Goal: Transaction & Acquisition: Purchase product/service

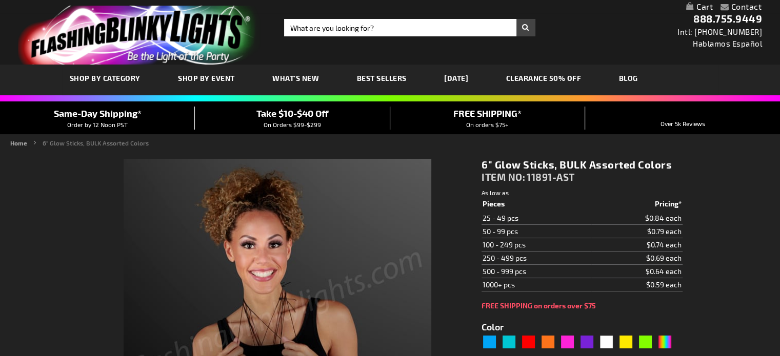
type input "5635"
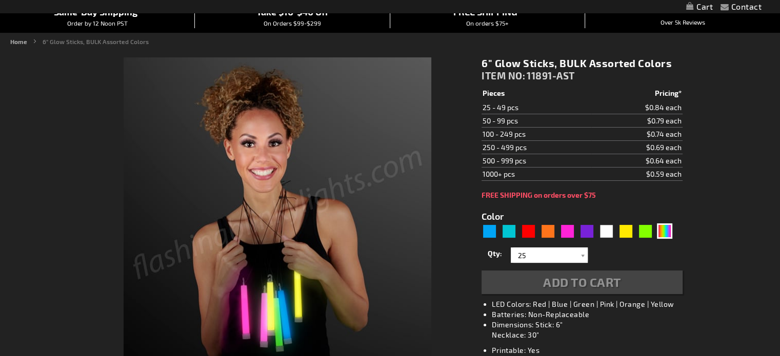
scroll to position [100, 0]
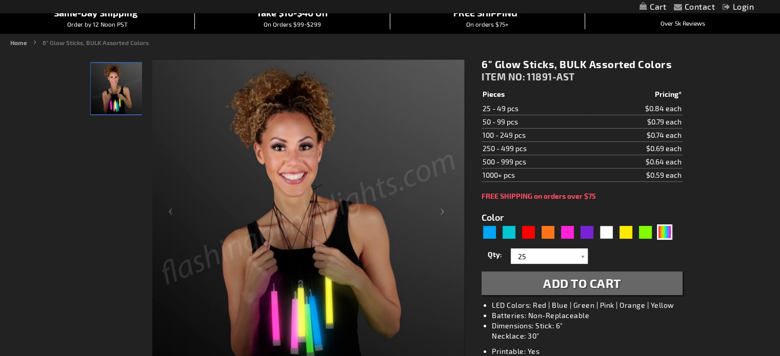
click at [713, 251] on div "Close dialog Get 10% Off Subscribe and save today Unlock Offer Submit" at bounding box center [390, 178] width 780 height 356
click at [579, 256] on div at bounding box center [582, 256] width 10 height 15
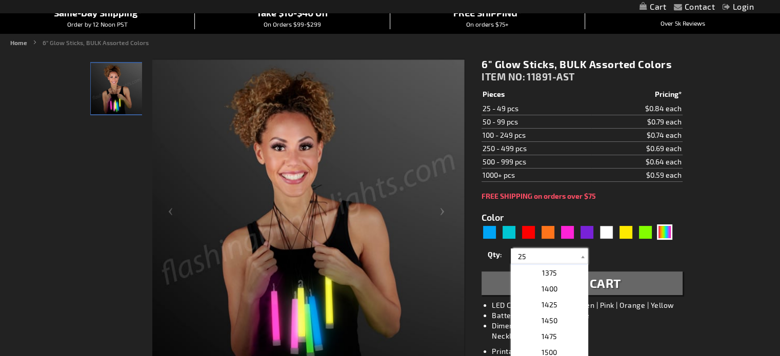
scroll to position [923, 0]
click at [558, 292] on p "1500" at bounding box center [549, 287] width 77 height 16
type input "1500"
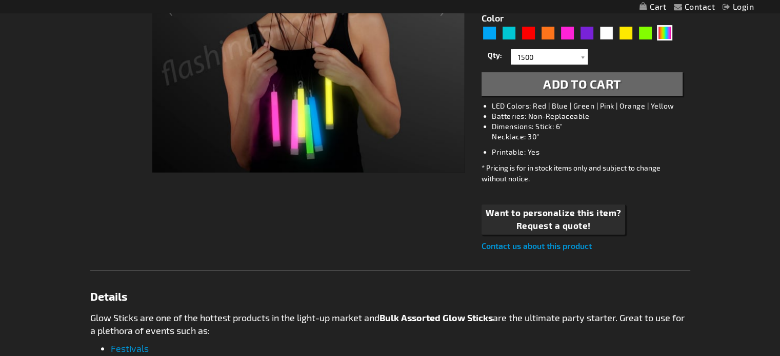
scroll to position [306, 0]
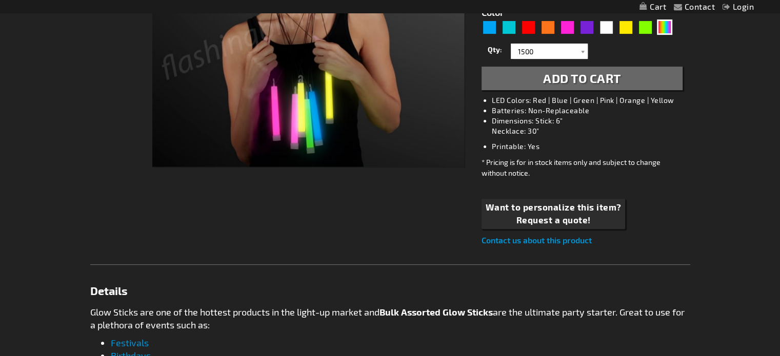
click at [613, 84] on span "Add to Cart" at bounding box center [582, 78] width 78 height 15
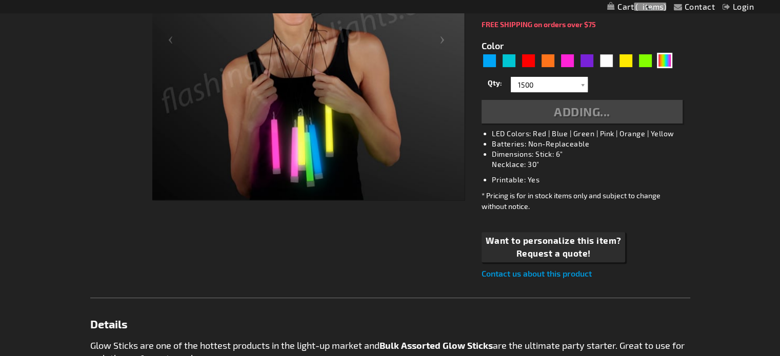
scroll to position [230, 0]
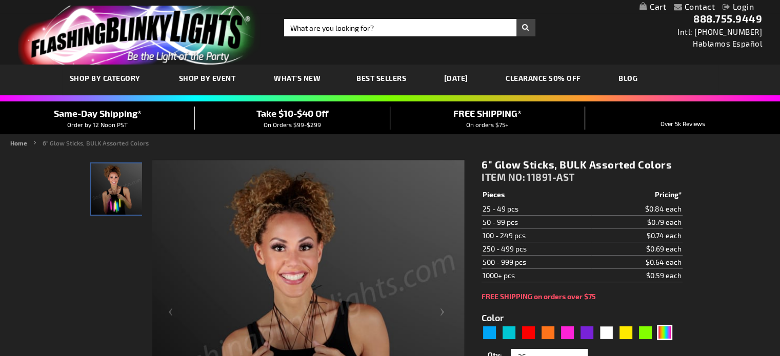
click at [659, 6] on link "My Cart" at bounding box center [652, 7] width 27 height 10
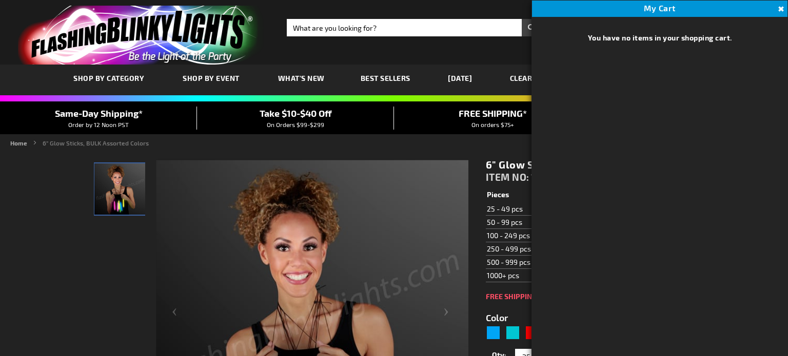
click at [779, 11] on button "Close" at bounding box center [779, 9] width 11 height 11
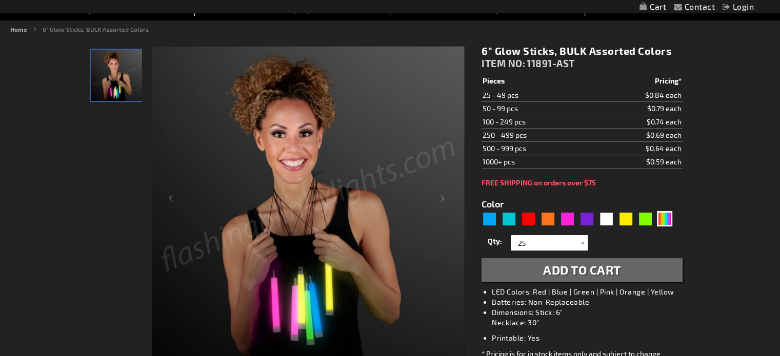
scroll to position [154, 0]
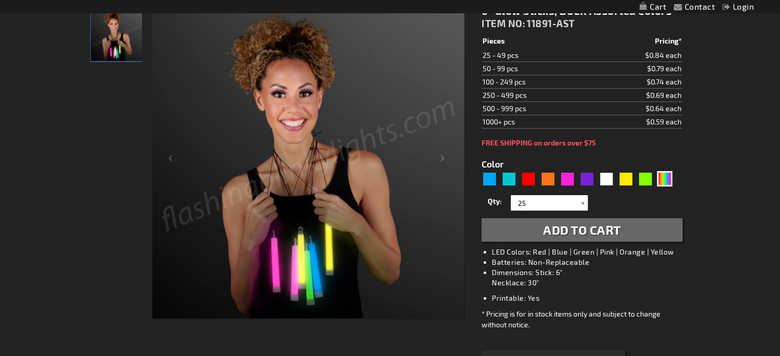
click at [577, 199] on div at bounding box center [582, 202] width 10 height 15
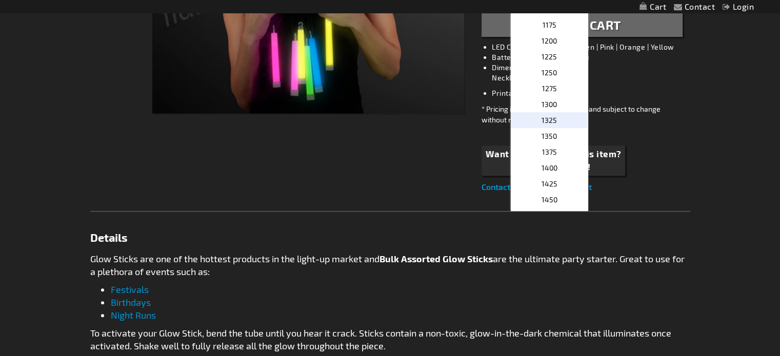
scroll to position [769, 0]
click at [545, 180] on span "1500" at bounding box center [548, 182] width 15 height 9
type input "1500"
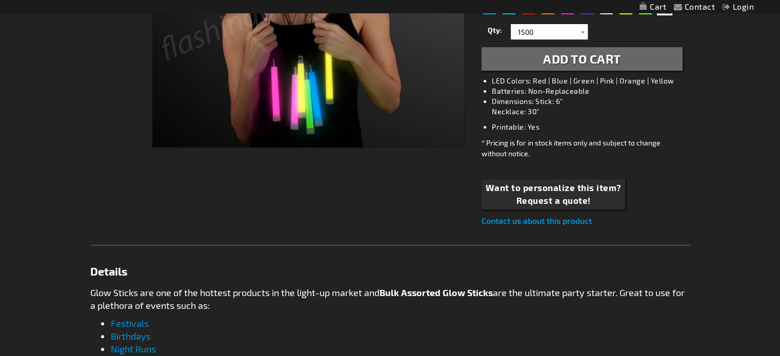
scroll to position [256, 0]
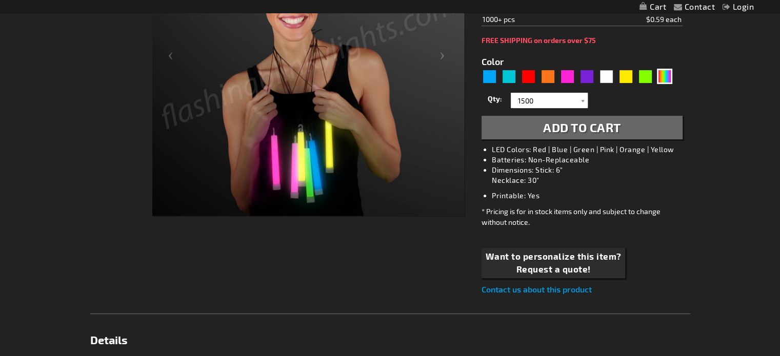
click at [596, 134] on span "Add to Cart" at bounding box center [582, 127] width 78 height 15
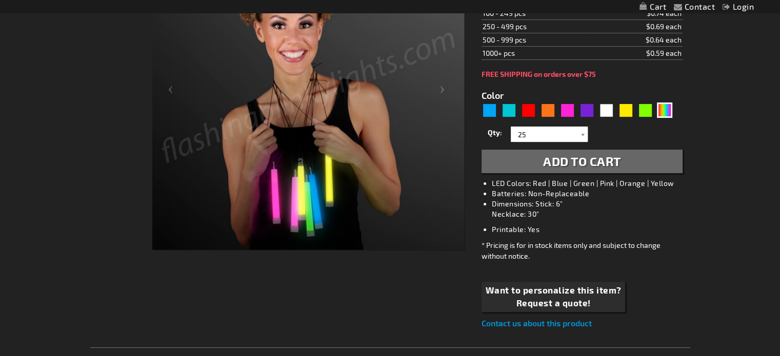
click at [653, 8] on link "My Cart" at bounding box center [652, 7] width 27 height 10
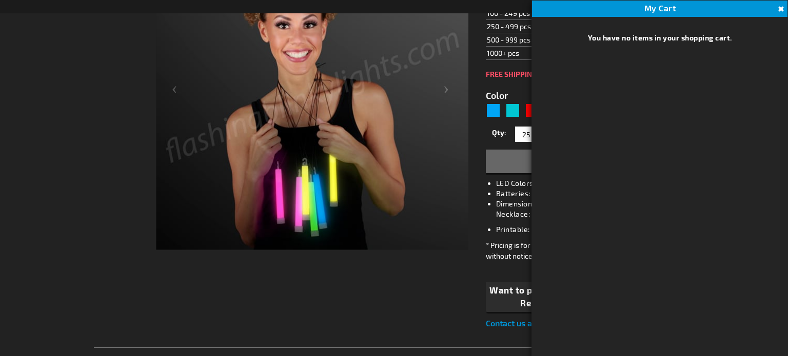
drag, startPoint x: 681, startPoint y: 11, endPoint x: 708, endPoint y: 1, distance: 28.8
click at [681, 11] on div "My Cart" at bounding box center [659, 9] width 255 height 16
click at [779, 8] on button "Close" at bounding box center [779, 9] width 11 height 11
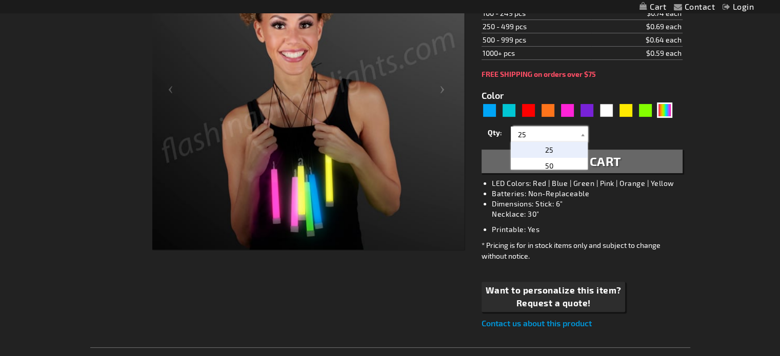
click at [550, 134] on input "25" at bounding box center [550, 134] width 74 height 15
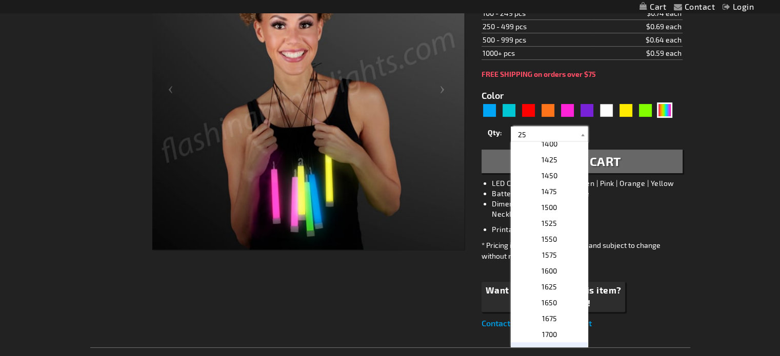
scroll to position [872, 0]
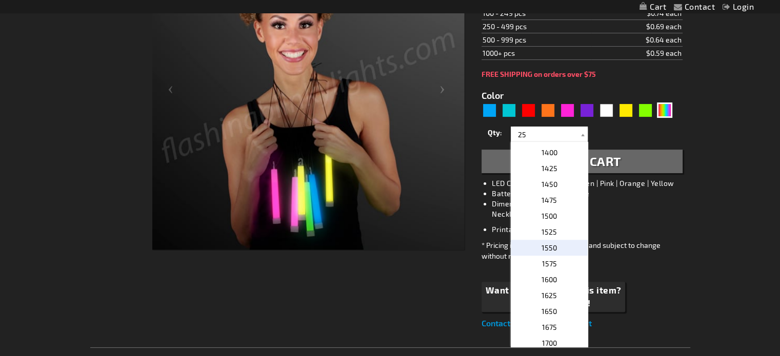
click at [550, 247] on span "1550" at bounding box center [548, 248] width 15 height 9
type input "1550"
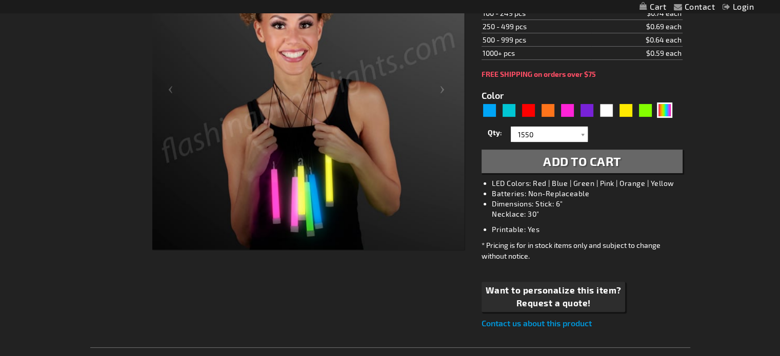
click at [569, 157] on span "Add to Cart" at bounding box center [582, 161] width 78 height 15
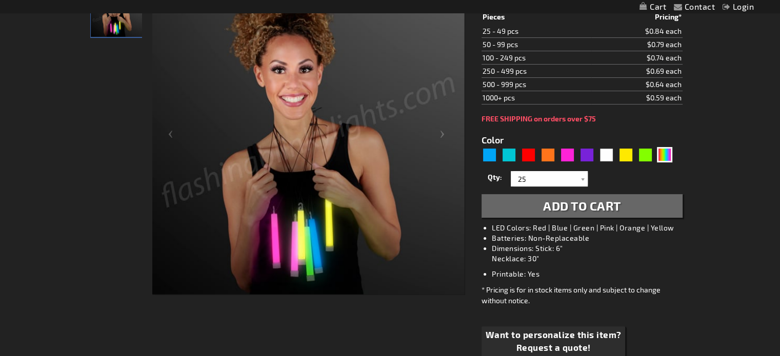
scroll to position [205, 0]
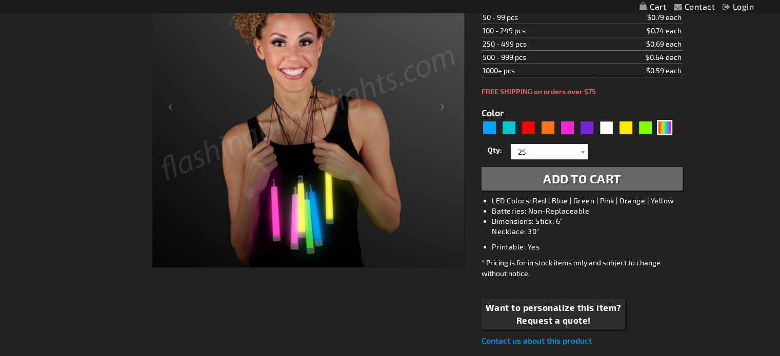
click at [580, 147] on div at bounding box center [582, 151] width 10 height 15
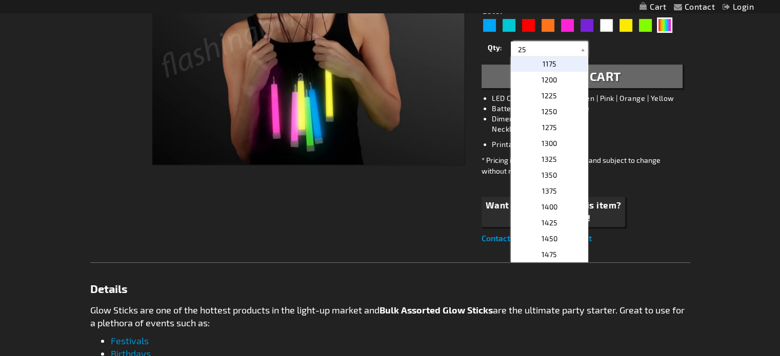
scroll to position [769, 0]
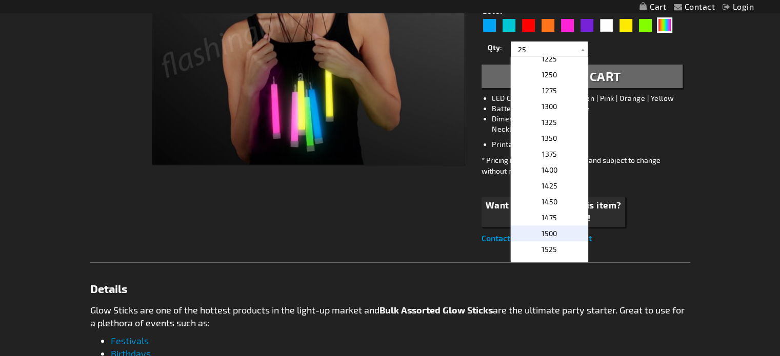
click at [560, 231] on p "1500" at bounding box center [549, 234] width 77 height 16
type input "1500"
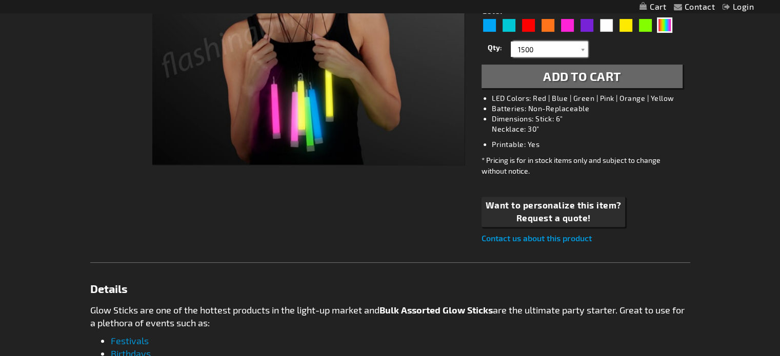
click at [551, 48] on input "1500" at bounding box center [550, 49] width 74 height 15
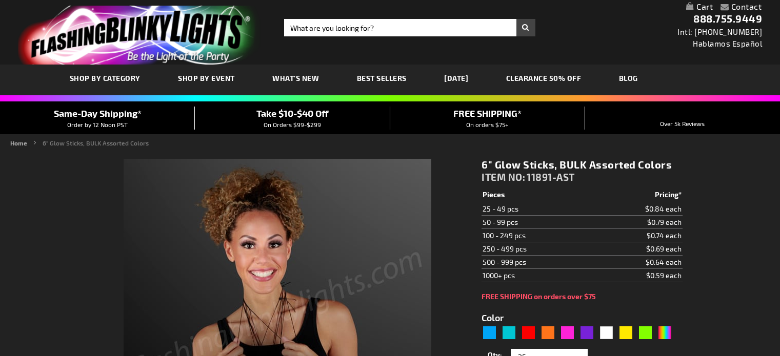
type input "5635"
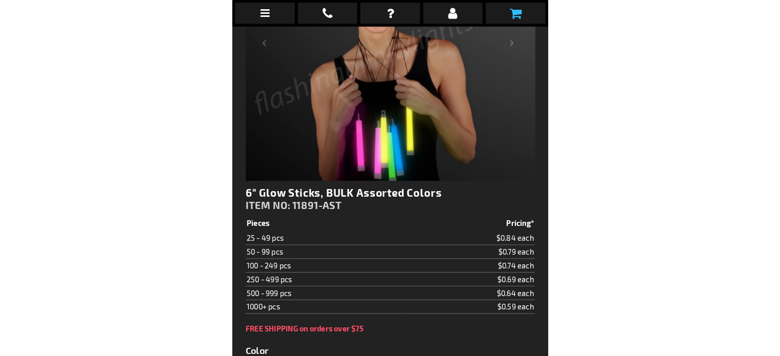
scroll to position [338, 0]
